Goal: Check status

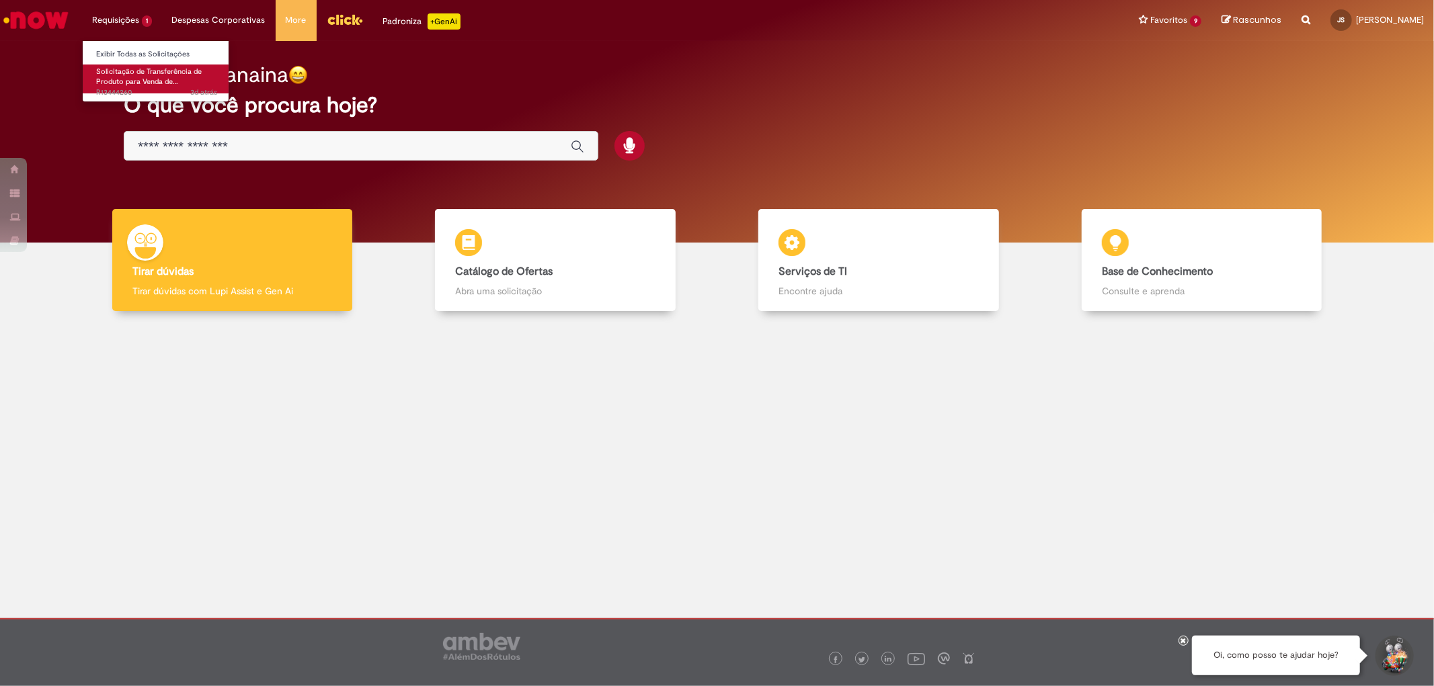
click at [151, 72] on span "Solicitação de Transferência de Produto para Venda de…" at bounding box center [149, 77] width 106 height 21
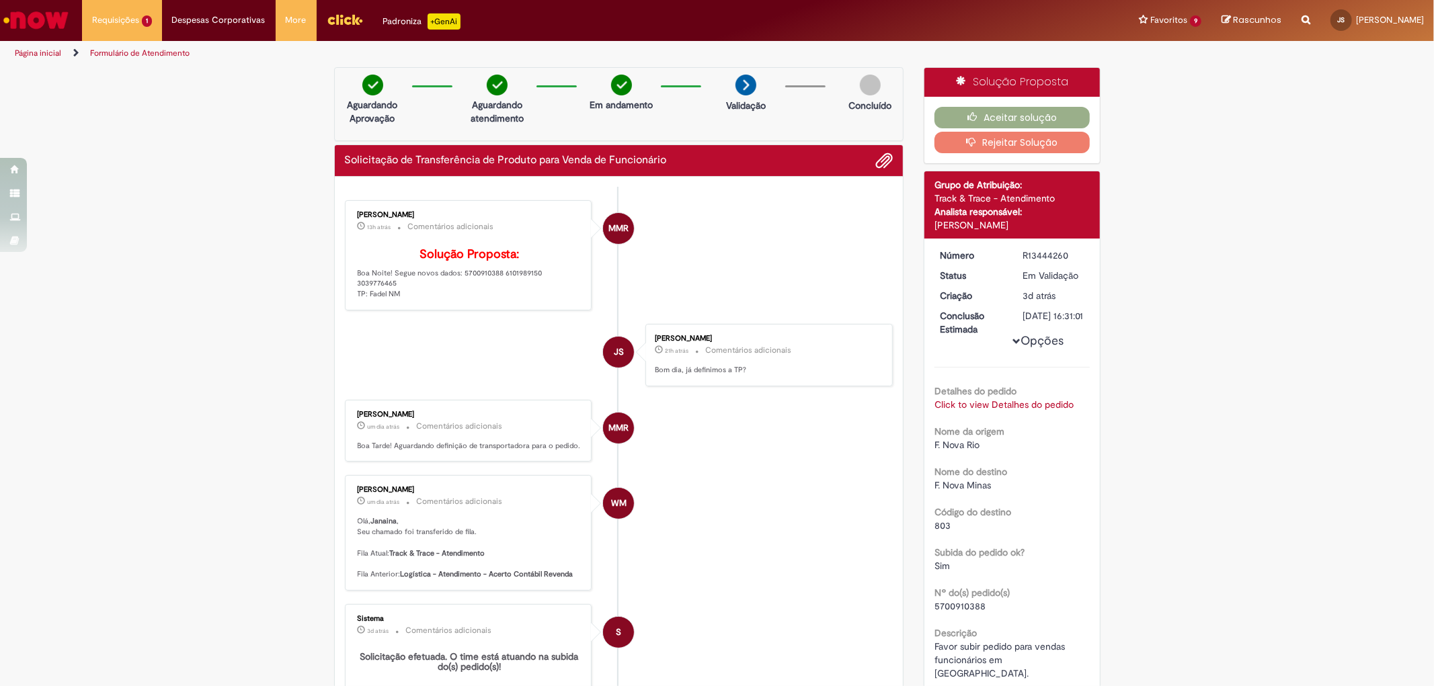
click at [471, 288] on p "Solução Proposta: Boa Noite! Segue novos dados: 5700910388 6101989150 303977646…" at bounding box center [470, 274] width 224 height 52
click at [473, 291] on p "Solução Proposta: Boa Noite! Segue novos dados: 5700910388 6101989150 303977646…" at bounding box center [470, 274] width 224 height 52
click at [474, 292] on p "Solução Proposta: Boa Noite! Segue novos dados: 5700910388 6101989150 303977646…" at bounding box center [470, 274] width 224 height 52
copy p "5700910388"
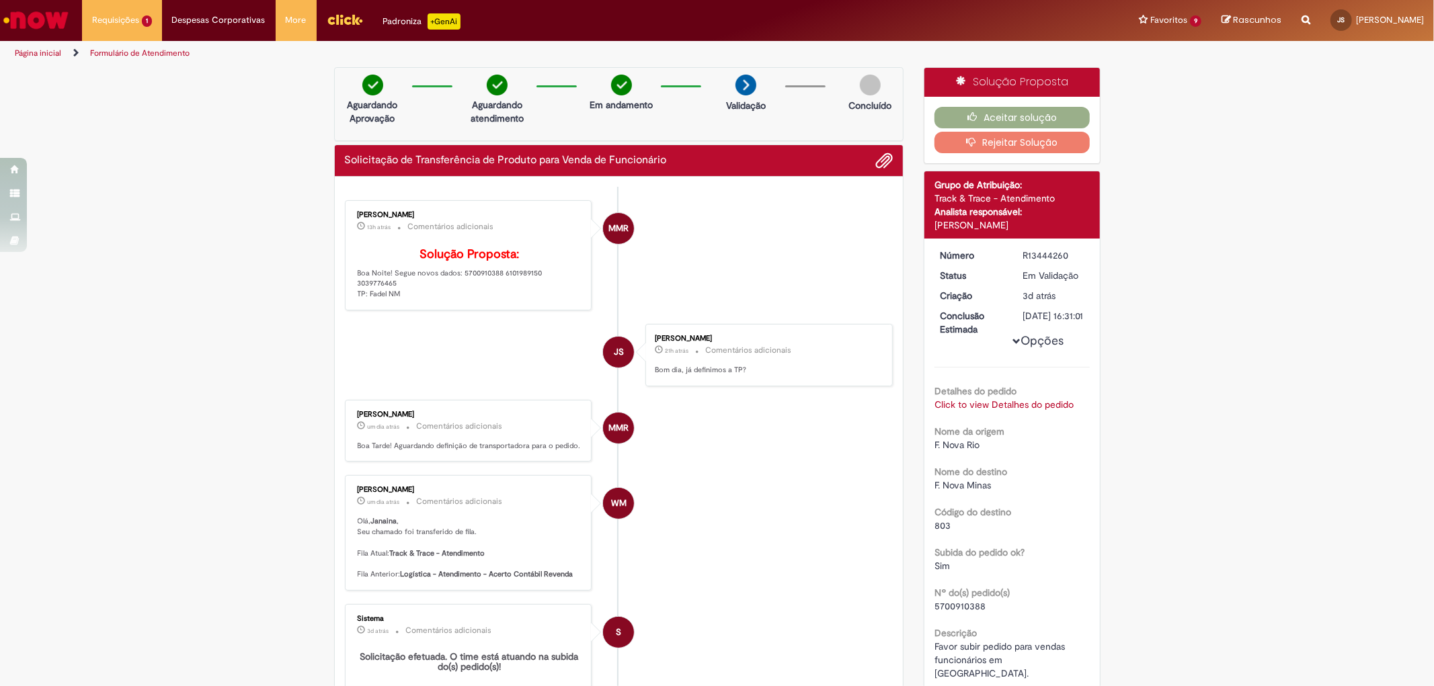
drag, startPoint x: 735, startPoint y: 285, endPoint x: 734, endPoint y: 278, distance: 6.8
click at [734, 278] on li "MMR [PERSON_NAME] 13h atrás 13 horas atrás Comentários adicionais Solução Propo…" at bounding box center [619, 255] width 548 height 110
click at [467, 289] on p "Solução Proposta: Boa Noite! Segue novos dados: 5700910388 6101989150 303977646…" at bounding box center [470, 274] width 224 height 52
copy p "5700910388"
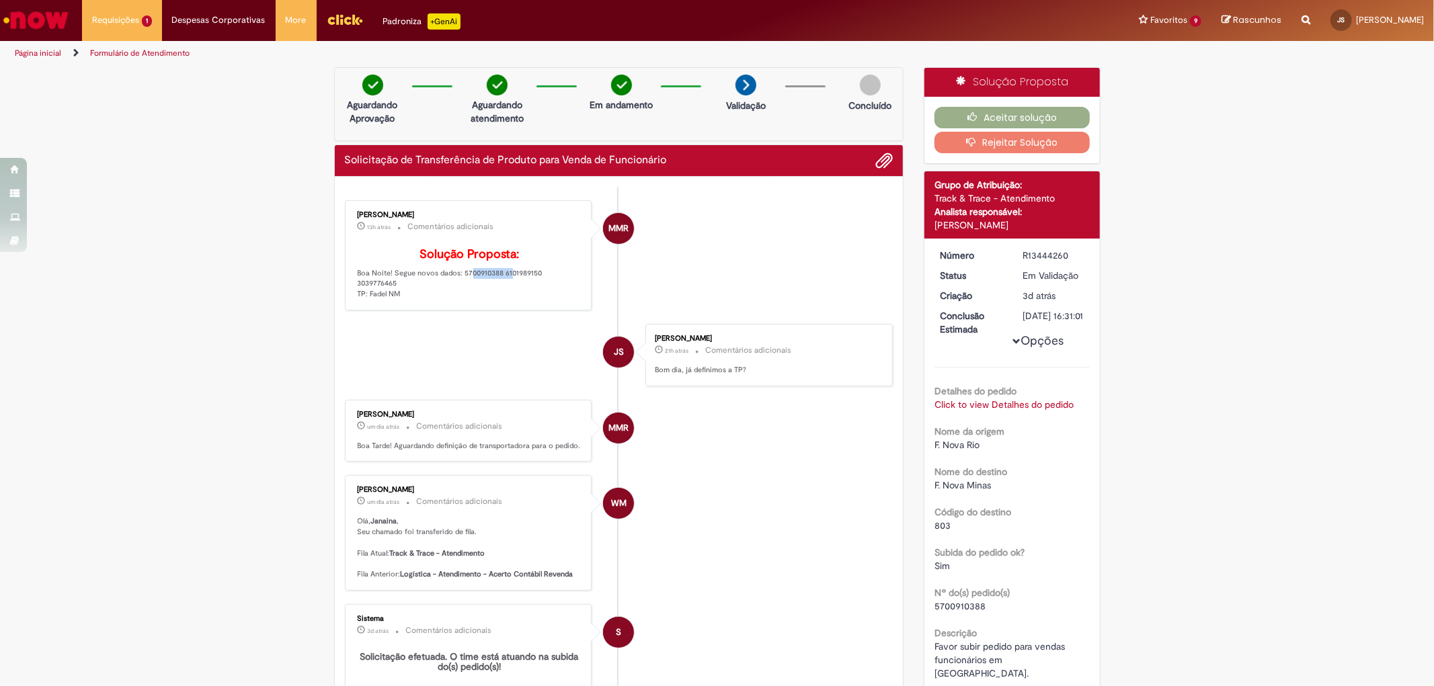
click at [341, 28] on img "Menu Cabeçalho" at bounding box center [345, 19] width 36 height 20
